Goal: Navigation & Orientation: Find specific page/section

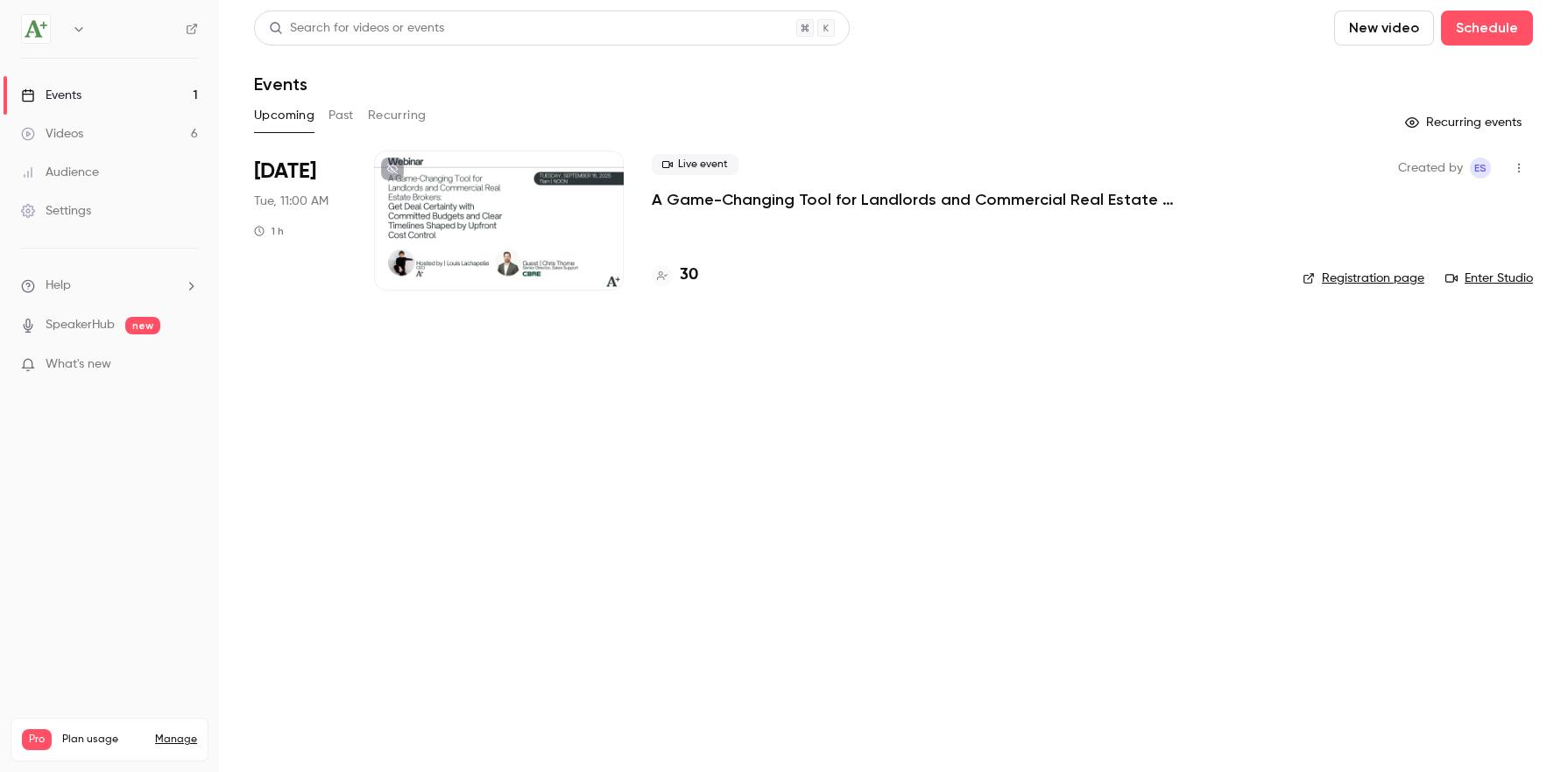
click at [576, 233] on div at bounding box center [498, 221] width 249 height 140
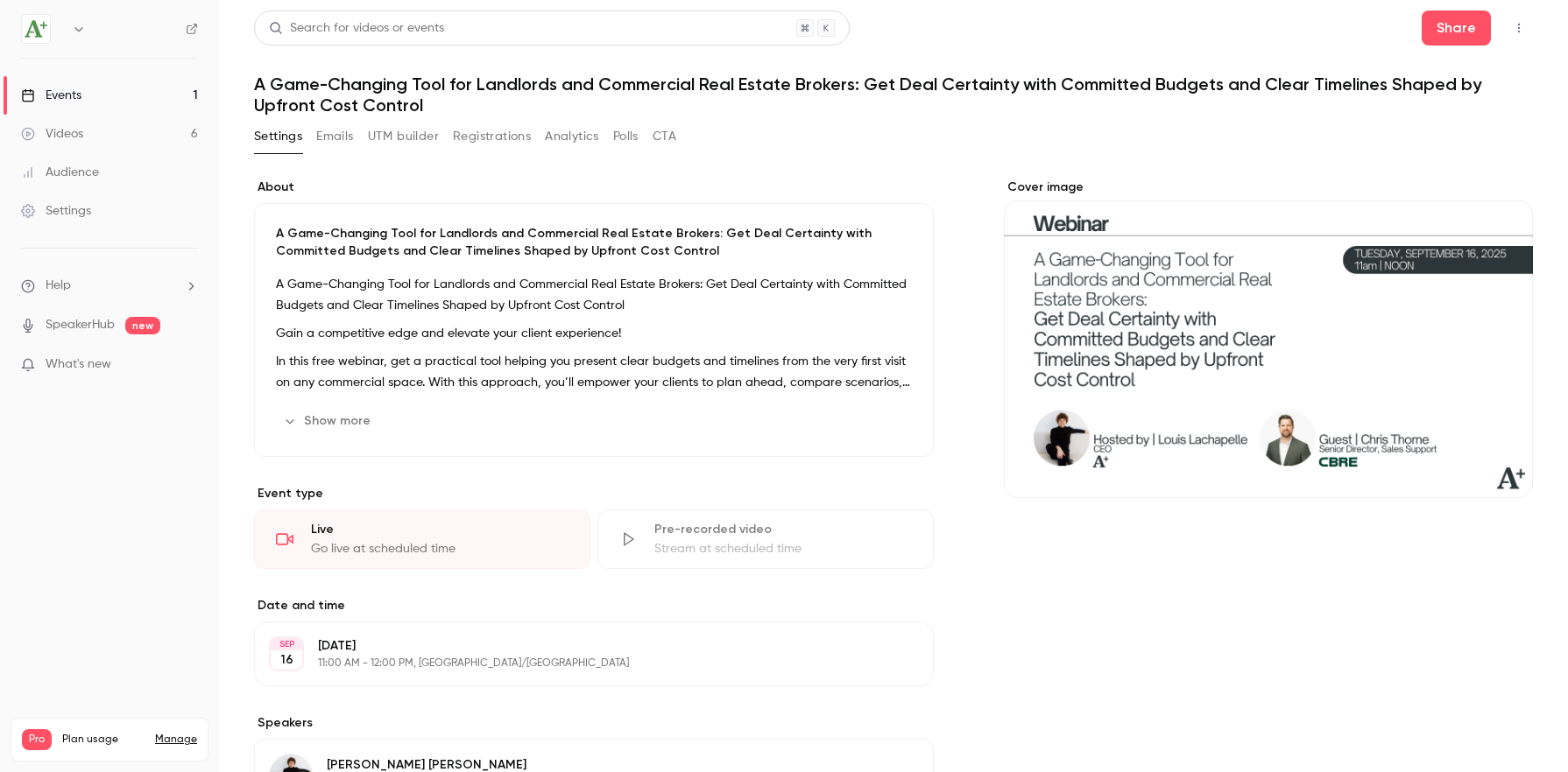
click at [506, 148] on button "Registrations" at bounding box center [492, 136] width 78 height 28
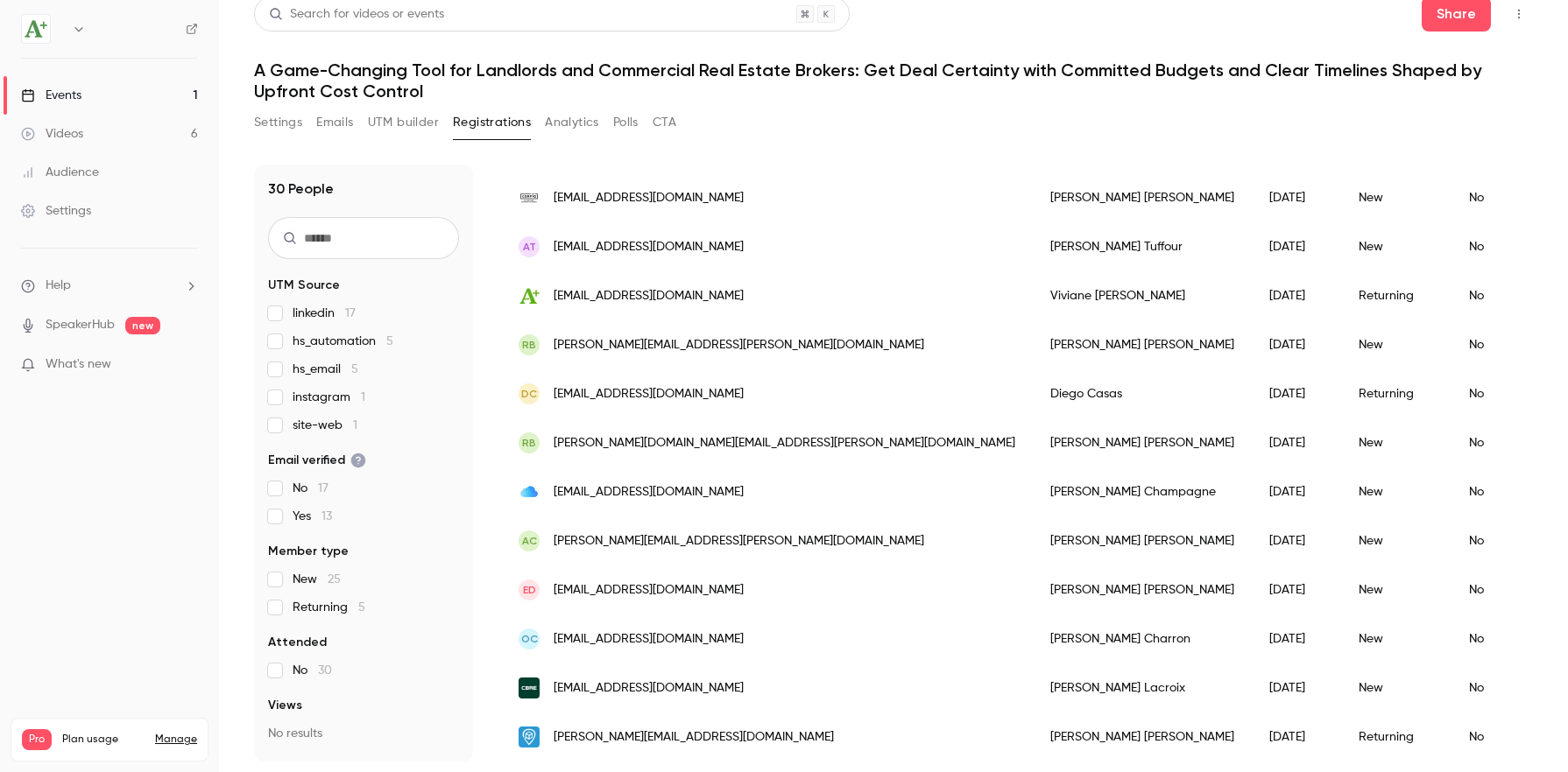
scroll to position [14, 0]
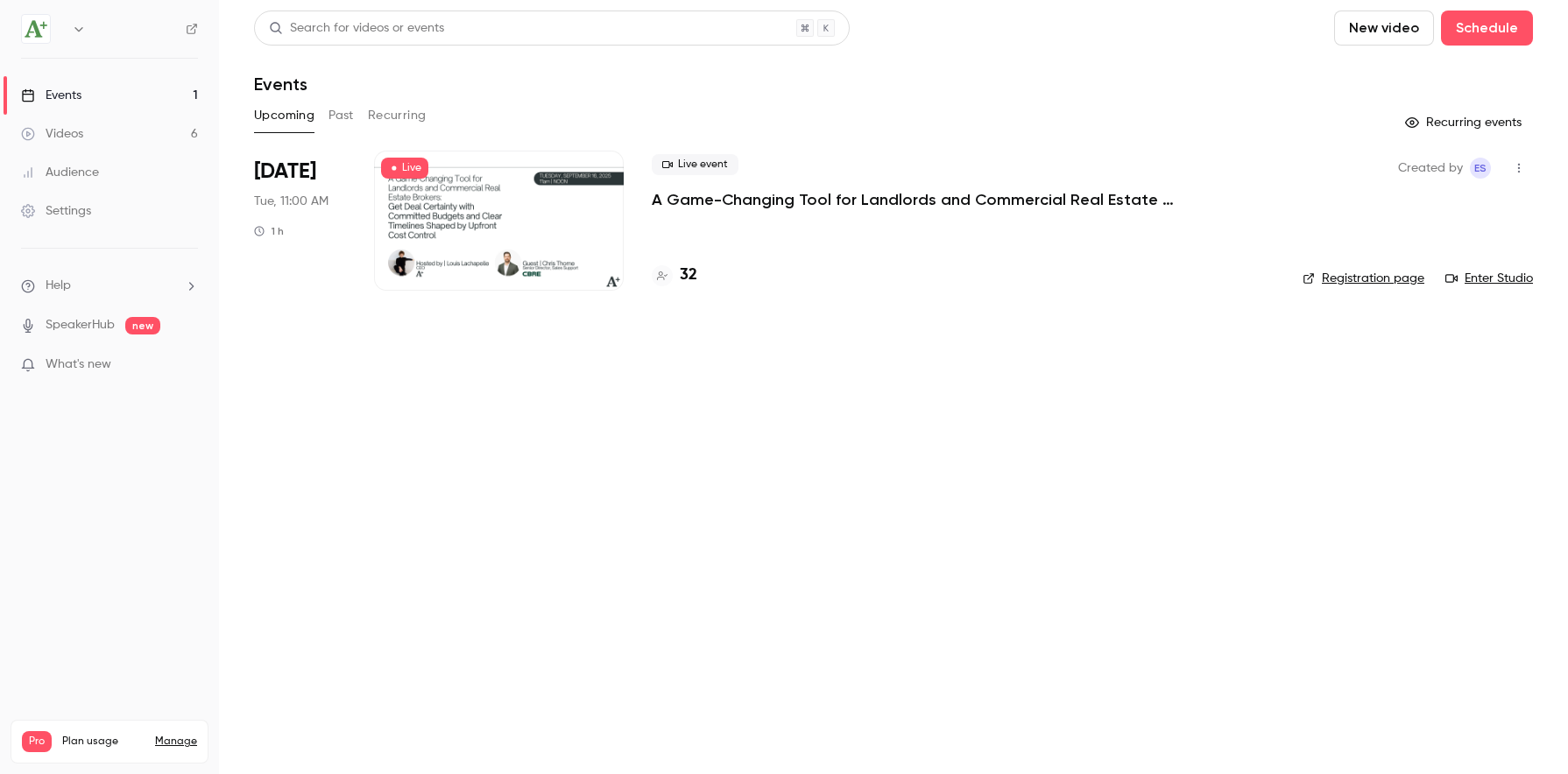
click at [491, 207] on div at bounding box center [498, 221] width 249 height 140
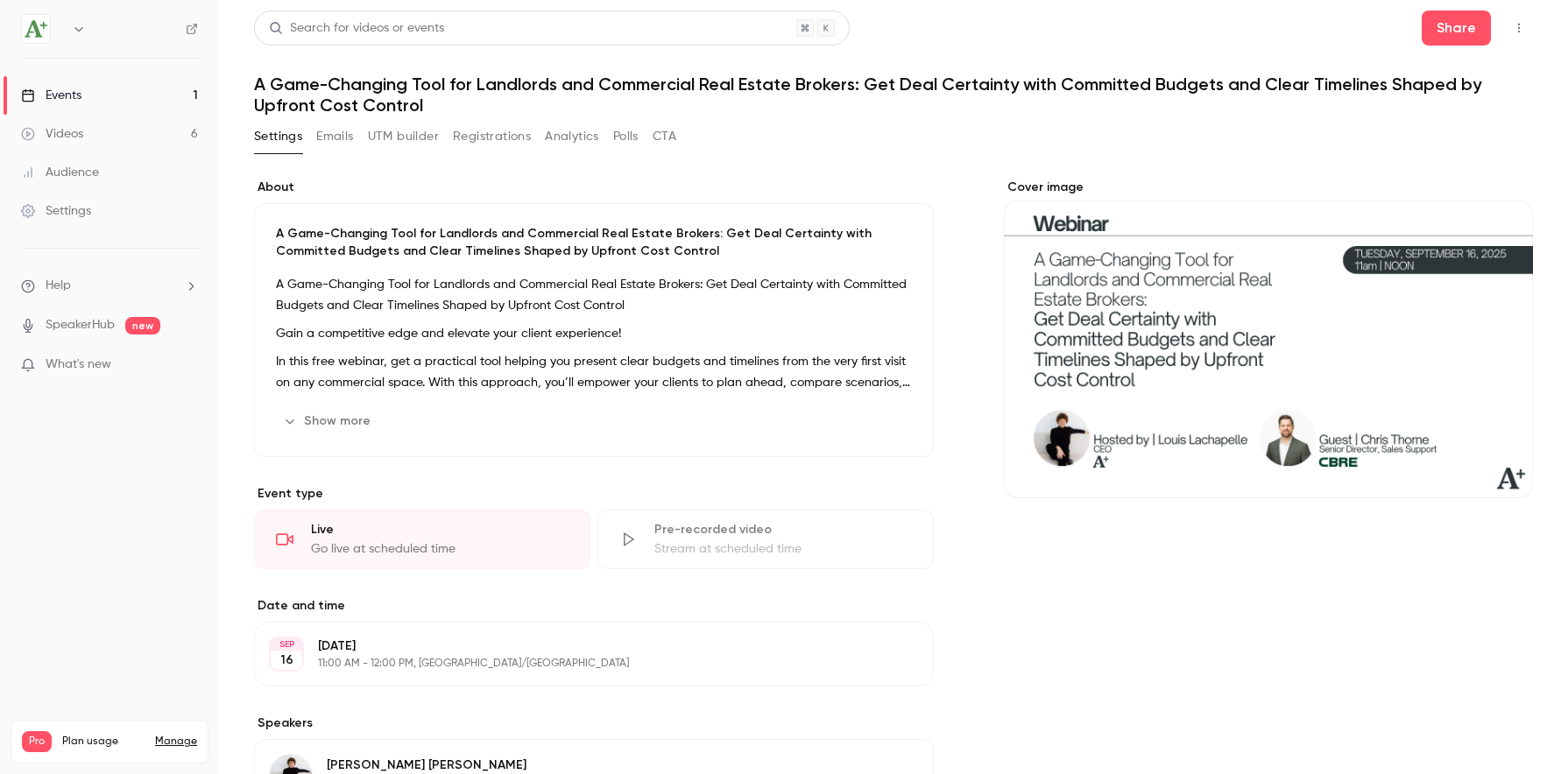
click at [107, 130] on link "Videos 6" at bounding box center [109, 133] width 219 height 38
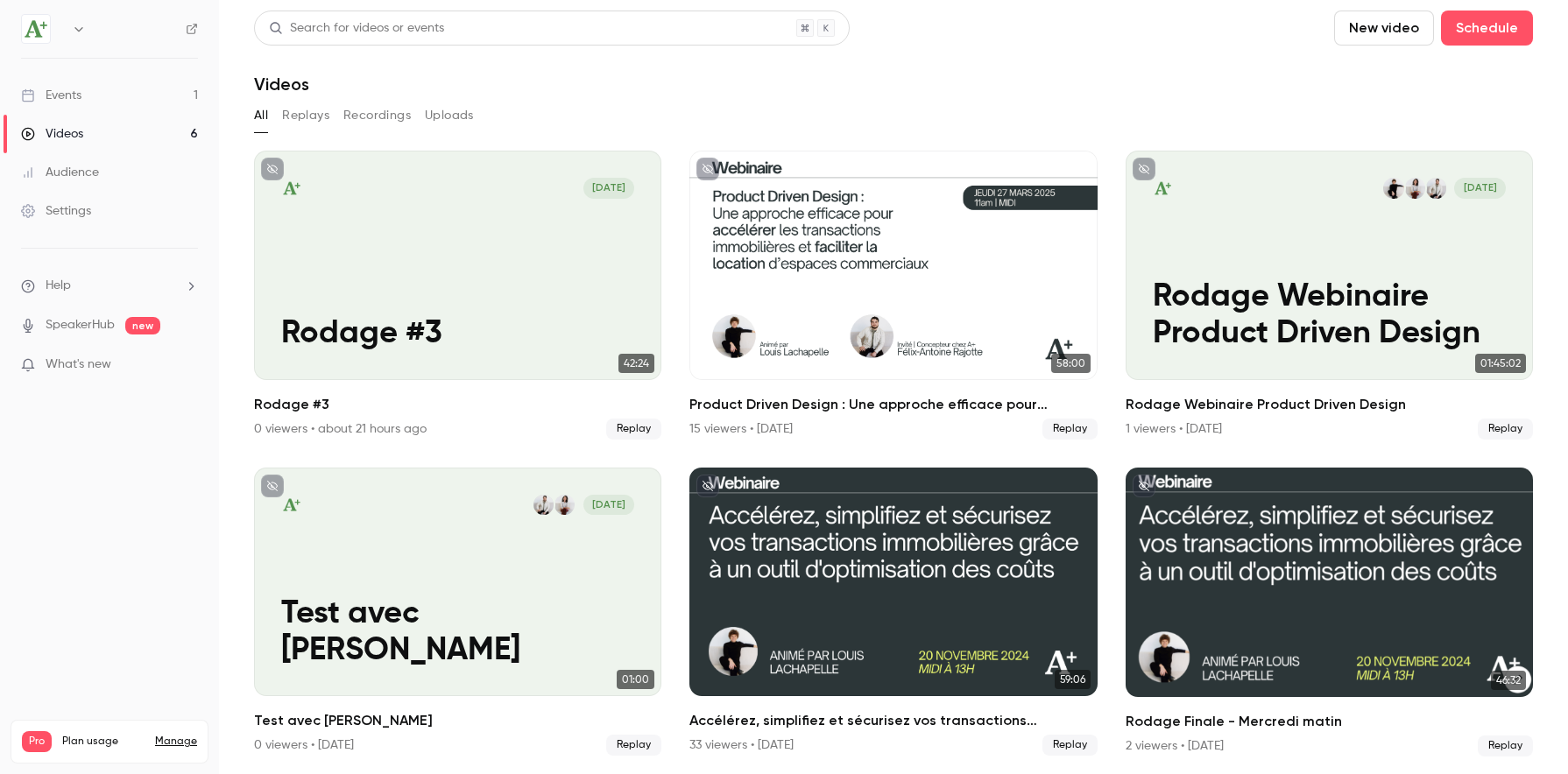
click at [87, 100] on link "Events 1" at bounding box center [109, 95] width 219 height 38
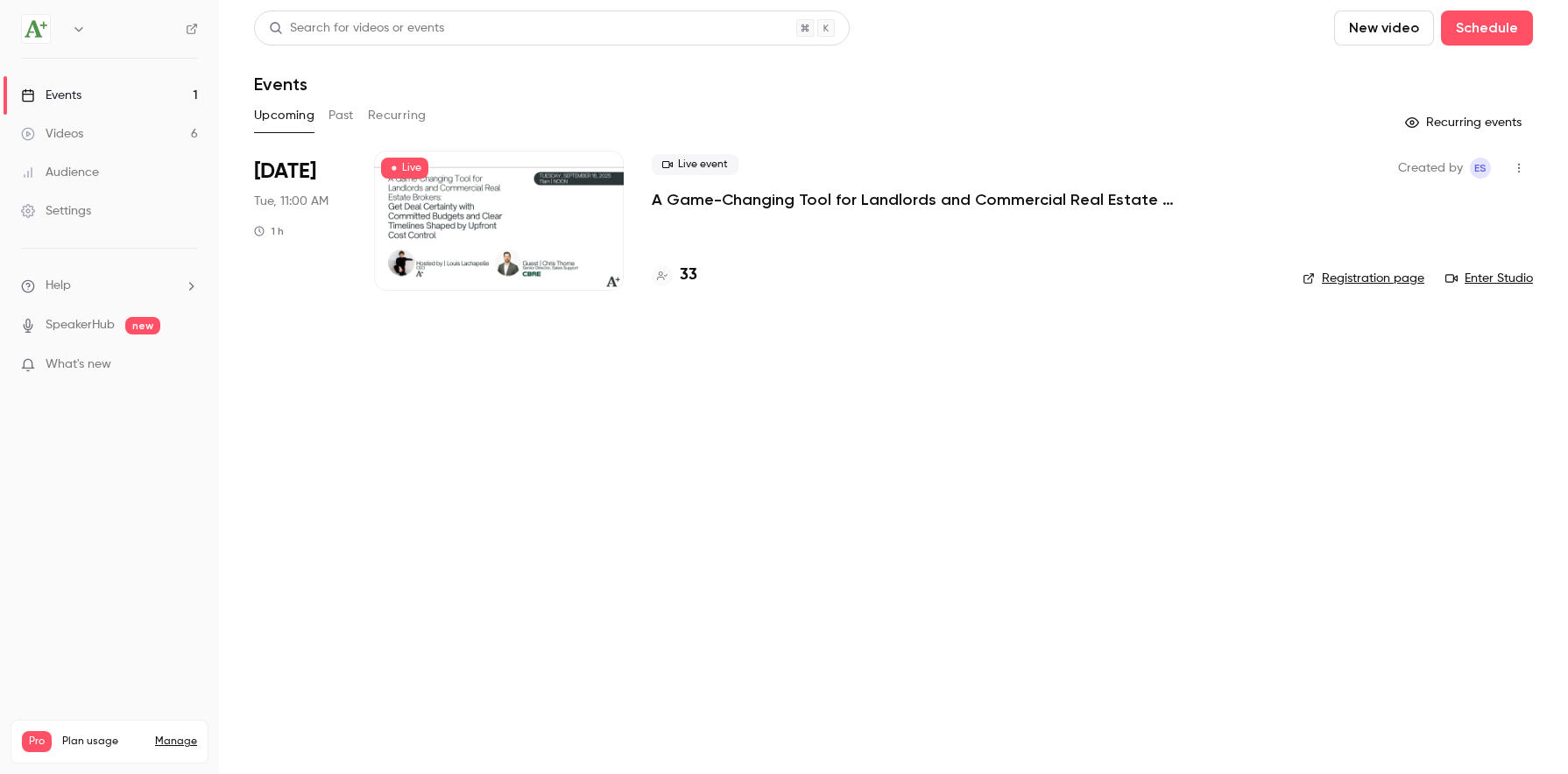
click at [913, 202] on p "A Game-Changing Tool for Landlords and Commercial Real Estate Brokers: Get Deal…" at bounding box center [915, 200] width 526 height 21
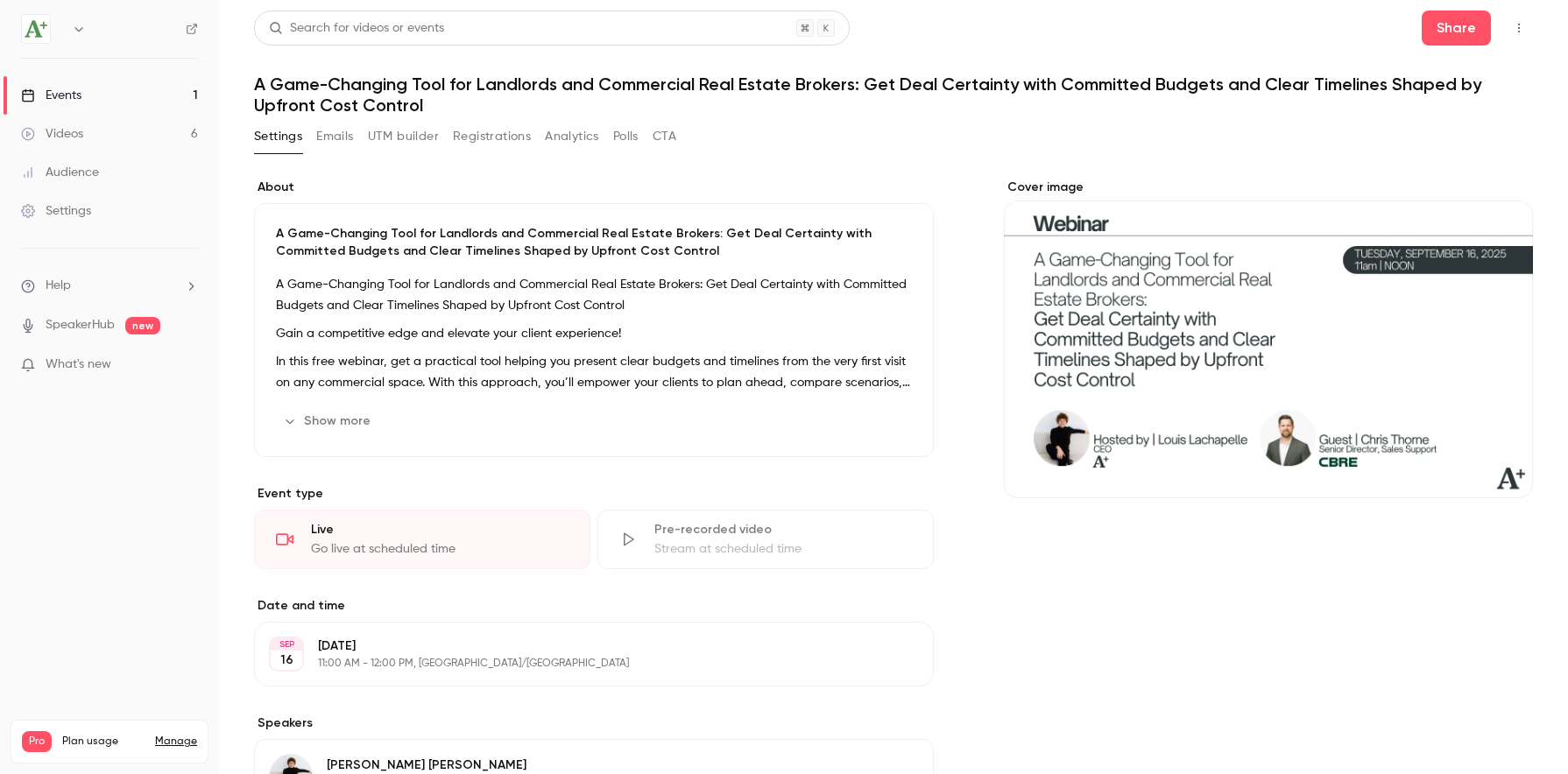
click at [498, 136] on button "Registrations" at bounding box center [492, 136] width 78 height 28
